Goal: Information Seeking & Learning: Learn about a topic

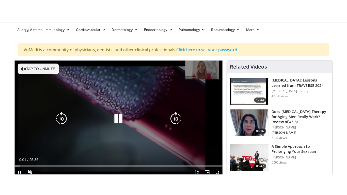
scroll to position [25, 0]
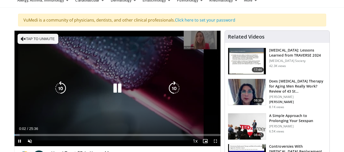
click at [28, 38] on button "Tap to unmute" at bounding box center [38, 39] width 41 height 10
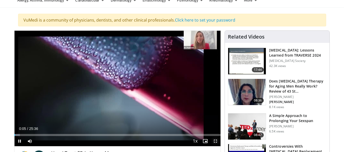
click at [214, 142] on span "Video Player" at bounding box center [215, 141] width 10 height 10
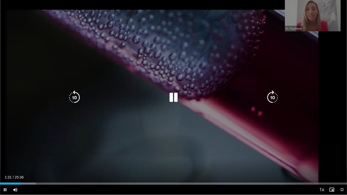
click at [170, 98] on icon "Video Player" at bounding box center [174, 98] width 14 height 14
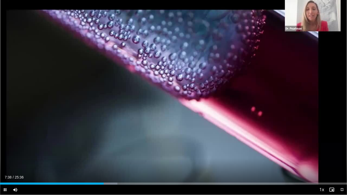
click at [0, 152] on video-js "**********" at bounding box center [173, 97] width 347 height 195
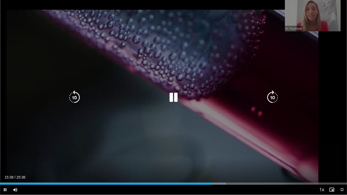
click at [75, 98] on icon "Video Player" at bounding box center [74, 98] width 14 height 14
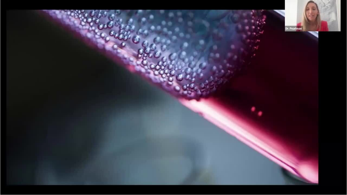
click at [75, 98] on div "10 seconds Tap to unmute" at bounding box center [173, 97] width 347 height 195
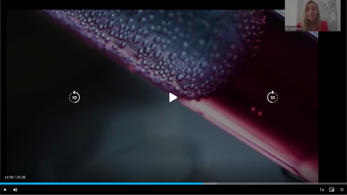
click at [76, 93] on icon "Video Player" at bounding box center [74, 98] width 14 height 14
click at [175, 99] on icon "Video Player" at bounding box center [174, 98] width 14 height 14
click at [77, 99] on icon "Video Player" at bounding box center [74, 98] width 14 height 14
click at [76, 99] on icon "Video Player" at bounding box center [74, 98] width 14 height 14
click at [75, 99] on icon "Video Player" at bounding box center [74, 98] width 14 height 14
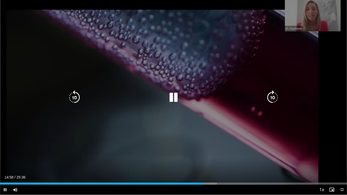
click at [275, 95] on icon "Video Player" at bounding box center [273, 98] width 14 height 14
click at [273, 95] on icon "Video Player" at bounding box center [273, 98] width 14 height 14
click at [77, 99] on icon "Video Player" at bounding box center [74, 98] width 14 height 14
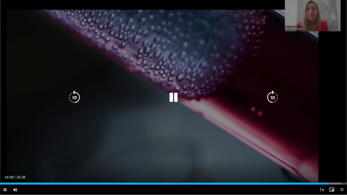
click at [76, 98] on icon "Video Player" at bounding box center [74, 98] width 14 height 14
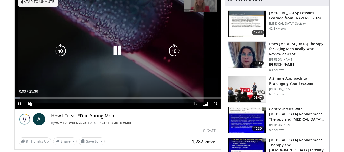
scroll to position [51, 0]
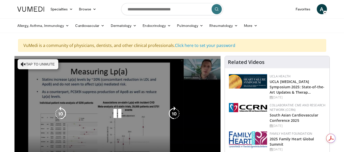
click at [26, 64] on button "Tap to unmute" at bounding box center [38, 64] width 41 height 10
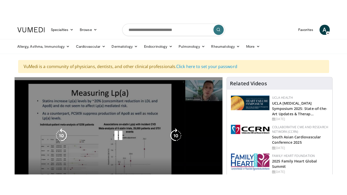
scroll to position [25, 0]
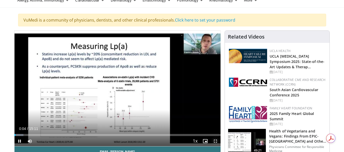
click at [215, 140] on span "Video Player" at bounding box center [215, 141] width 10 height 10
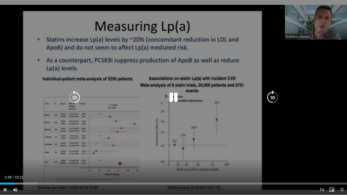
click at [77, 98] on icon "Video Player" at bounding box center [74, 98] width 14 height 14
click at [276, 96] on icon "Video Player" at bounding box center [273, 98] width 14 height 14
click at [239, 107] on div "10 seconds Tap to unmute" at bounding box center [173, 97] width 347 height 195
click at [176, 96] on icon "Video Player" at bounding box center [174, 98] width 14 height 14
click at [179, 97] on icon "Video Player" at bounding box center [174, 98] width 14 height 14
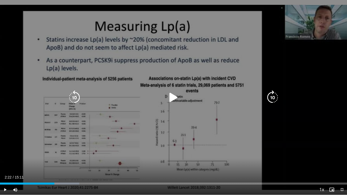
click at [174, 96] on icon "Video Player" at bounding box center [174, 98] width 14 height 14
click at [171, 97] on icon "Video Player" at bounding box center [174, 98] width 14 height 14
click at [78, 99] on icon "Video Player" at bounding box center [74, 98] width 14 height 14
click at [272, 96] on icon "Video Player" at bounding box center [273, 98] width 14 height 14
click at [173, 96] on icon "Video Player" at bounding box center [174, 98] width 14 height 14
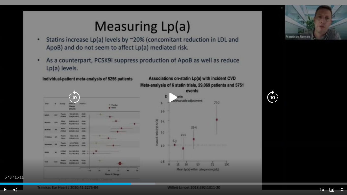
click at [175, 97] on icon "Video Player" at bounding box center [174, 98] width 14 height 14
click at [262, 143] on div "10 seconds Tap to unmute" at bounding box center [173, 97] width 347 height 195
click at [281, 143] on div "10 seconds Tap to unmute" at bounding box center [173, 97] width 347 height 195
